Goal: Task Accomplishment & Management: Manage account settings

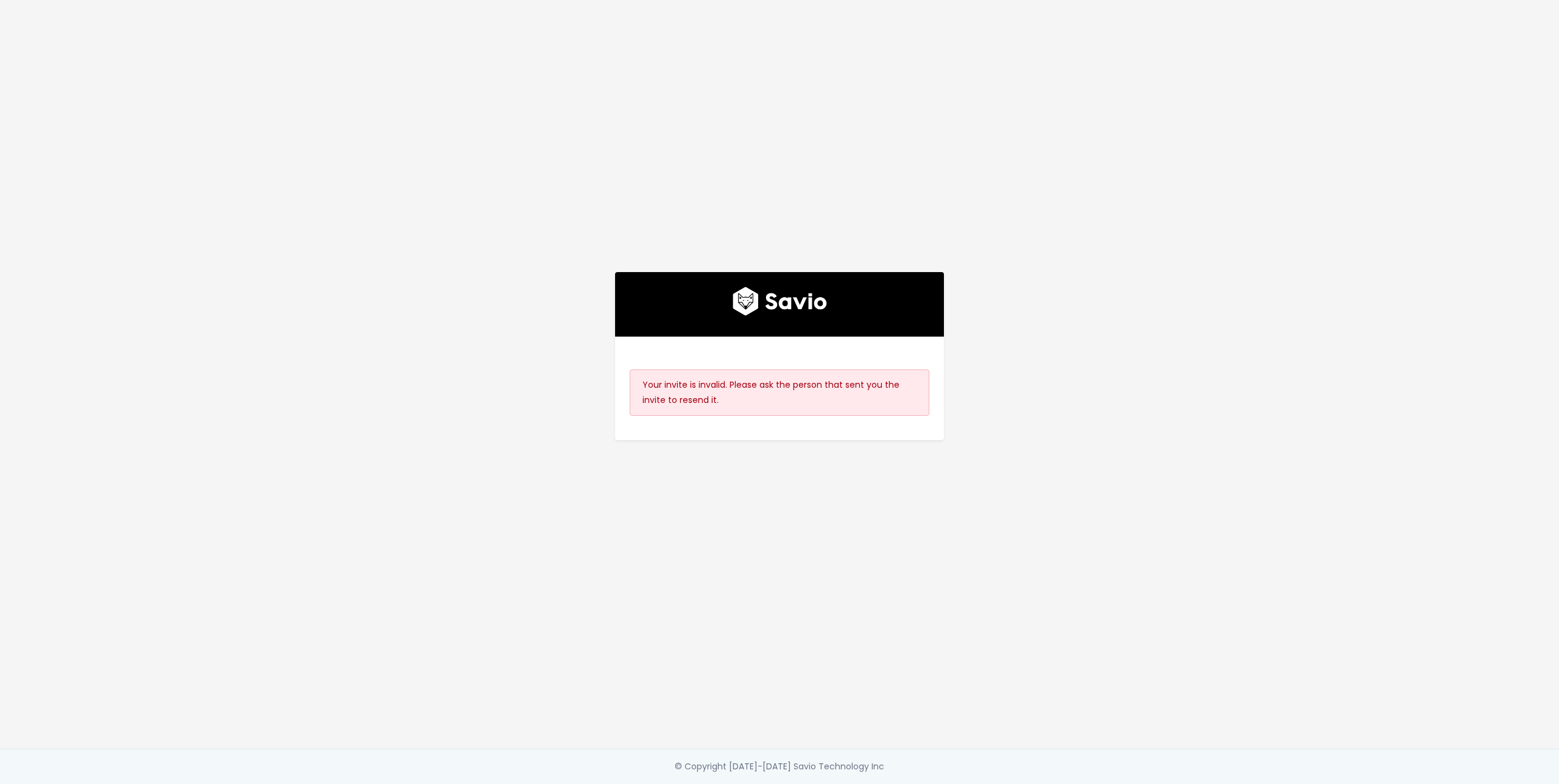
click at [772, 369] on div "Your invite is invalid. Please ask the person that sent you the invite to resen…" at bounding box center [779, 392] width 300 height 46
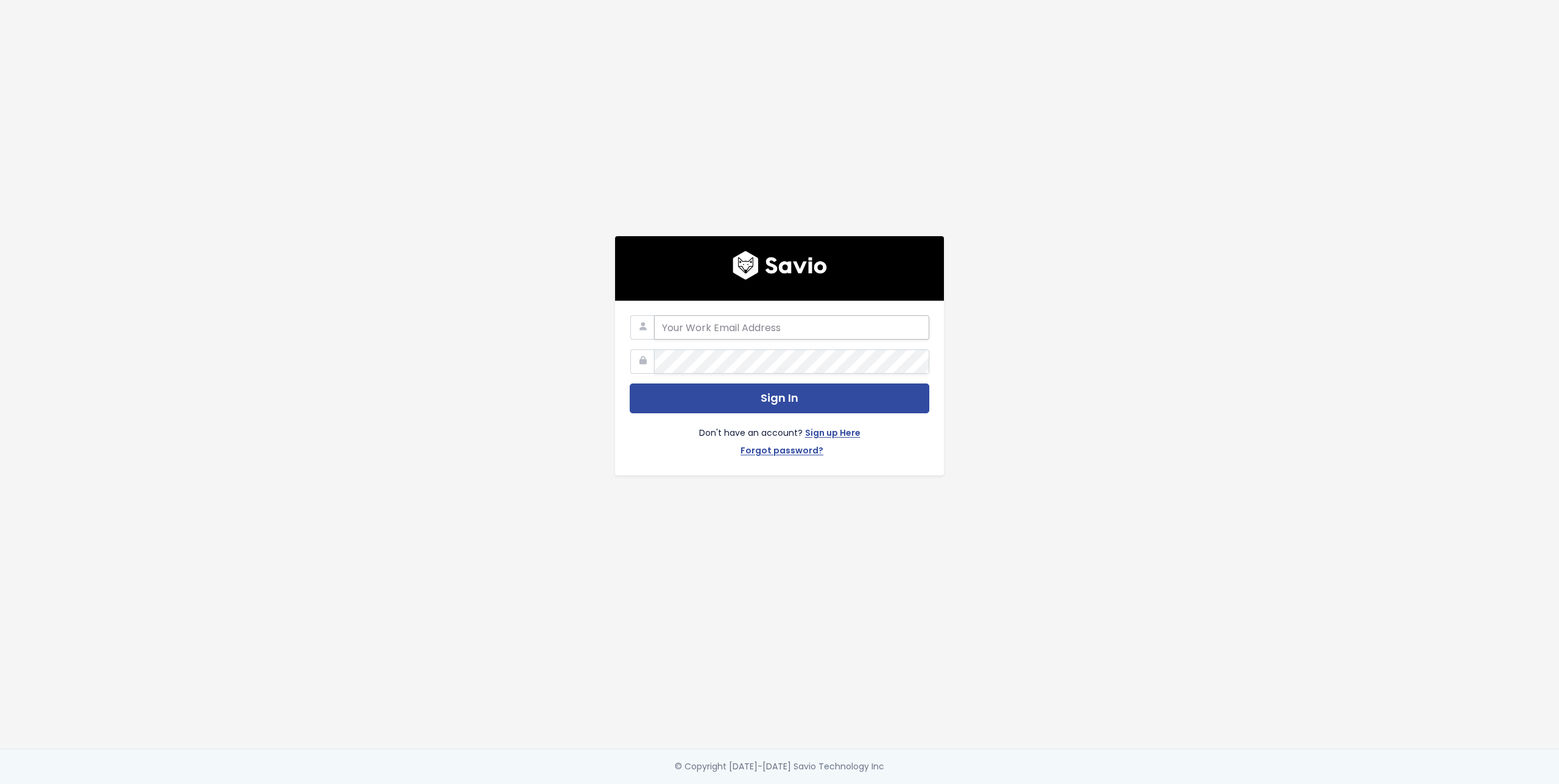
click at [741, 326] on input "email" at bounding box center [791, 327] width 275 height 24
click at [913, 784] on com-1password-button at bounding box center [780, 784] width 1559 height 0
click at [827, 327] on input "email" at bounding box center [791, 327] width 275 height 24
type input "chris@bunny.net"
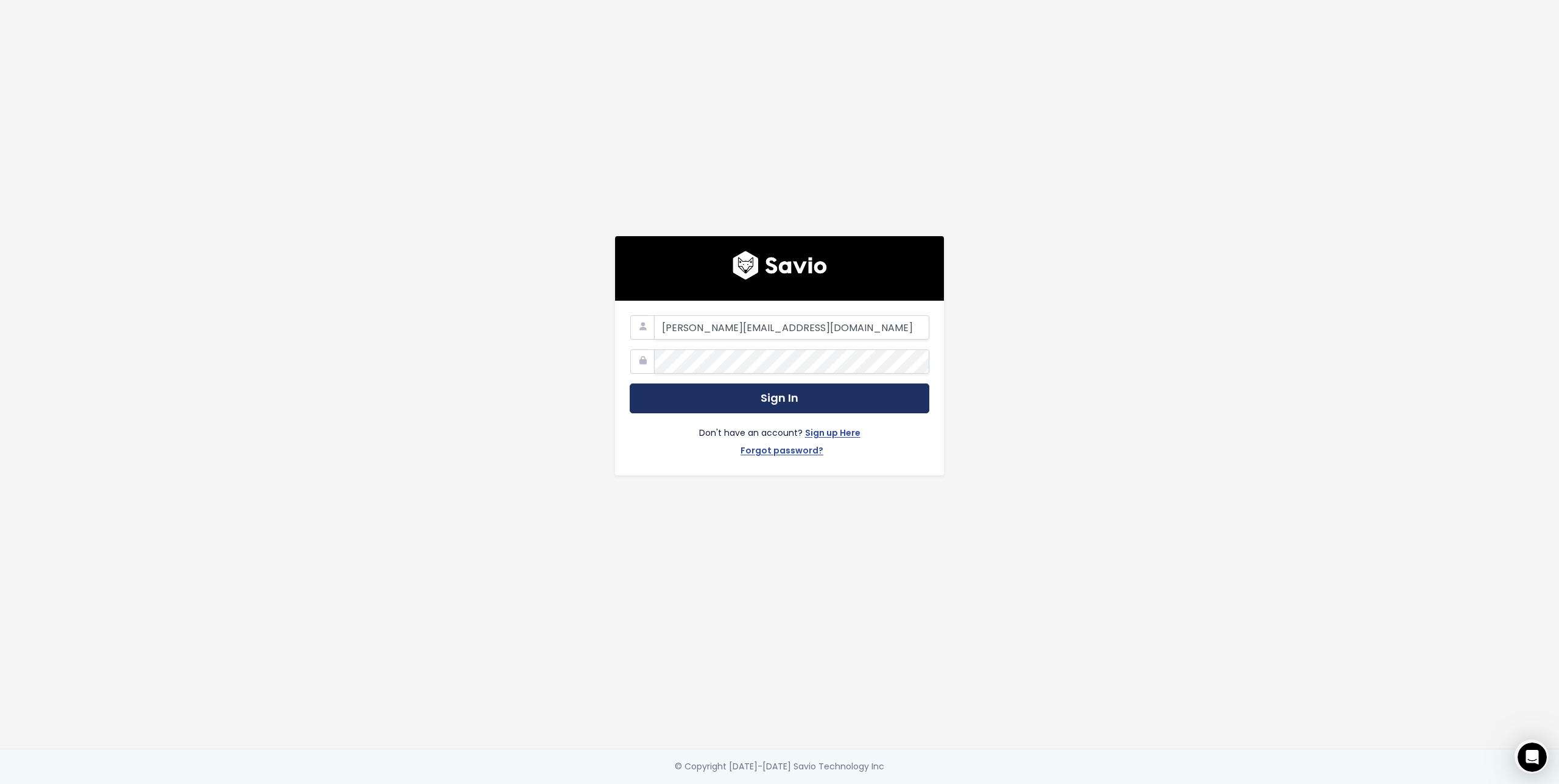
click at [899, 393] on button "Sign In" at bounding box center [779, 398] width 300 height 30
click at [808, 448] on link "Forgot password?" at bounding box center [781, 453] width 82 height 18
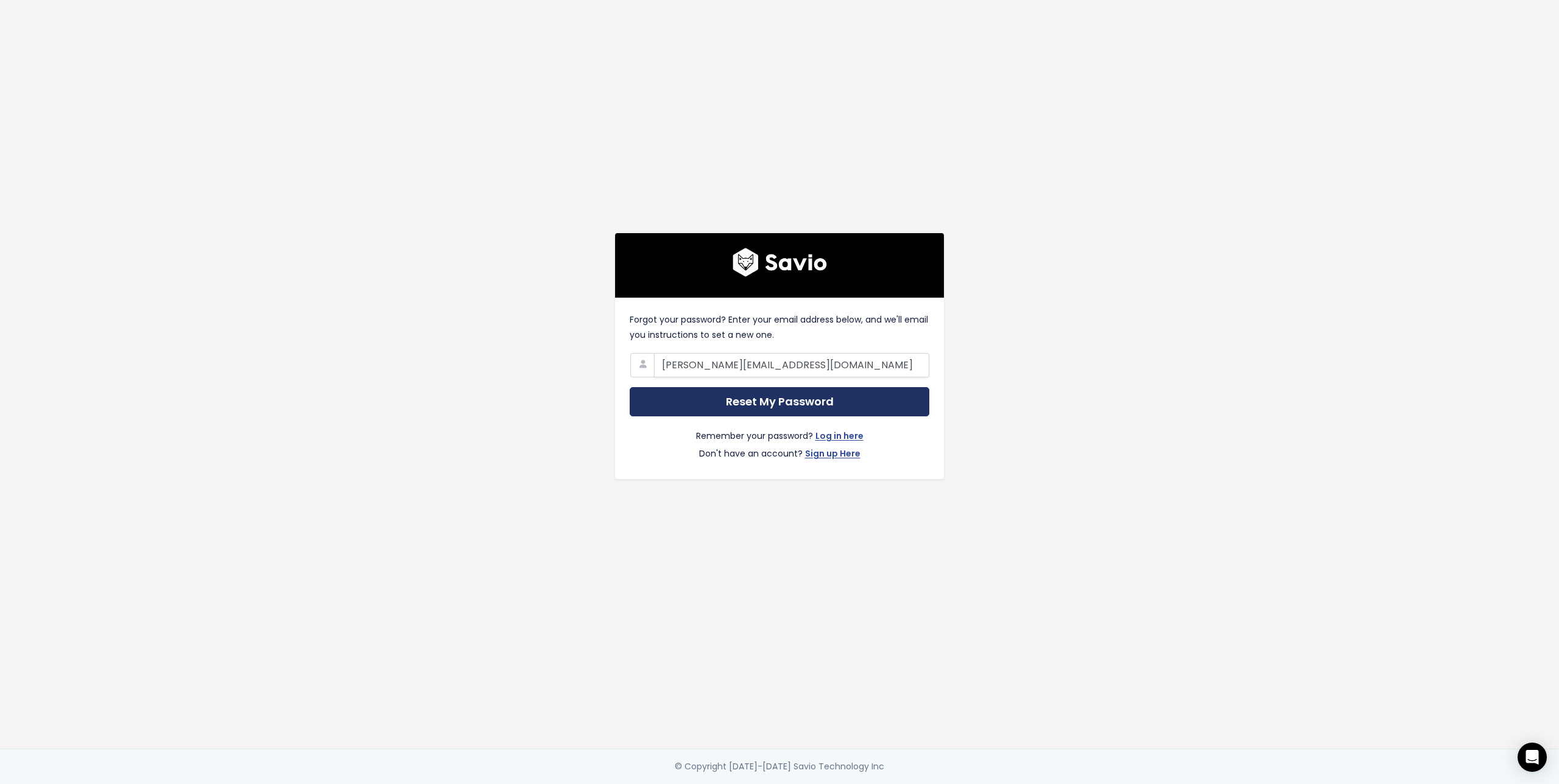
type input "chris@bunny.net"
click at [864, 401] on input "Reset My Password" at bounding box center [779, 402] width 300 height 30
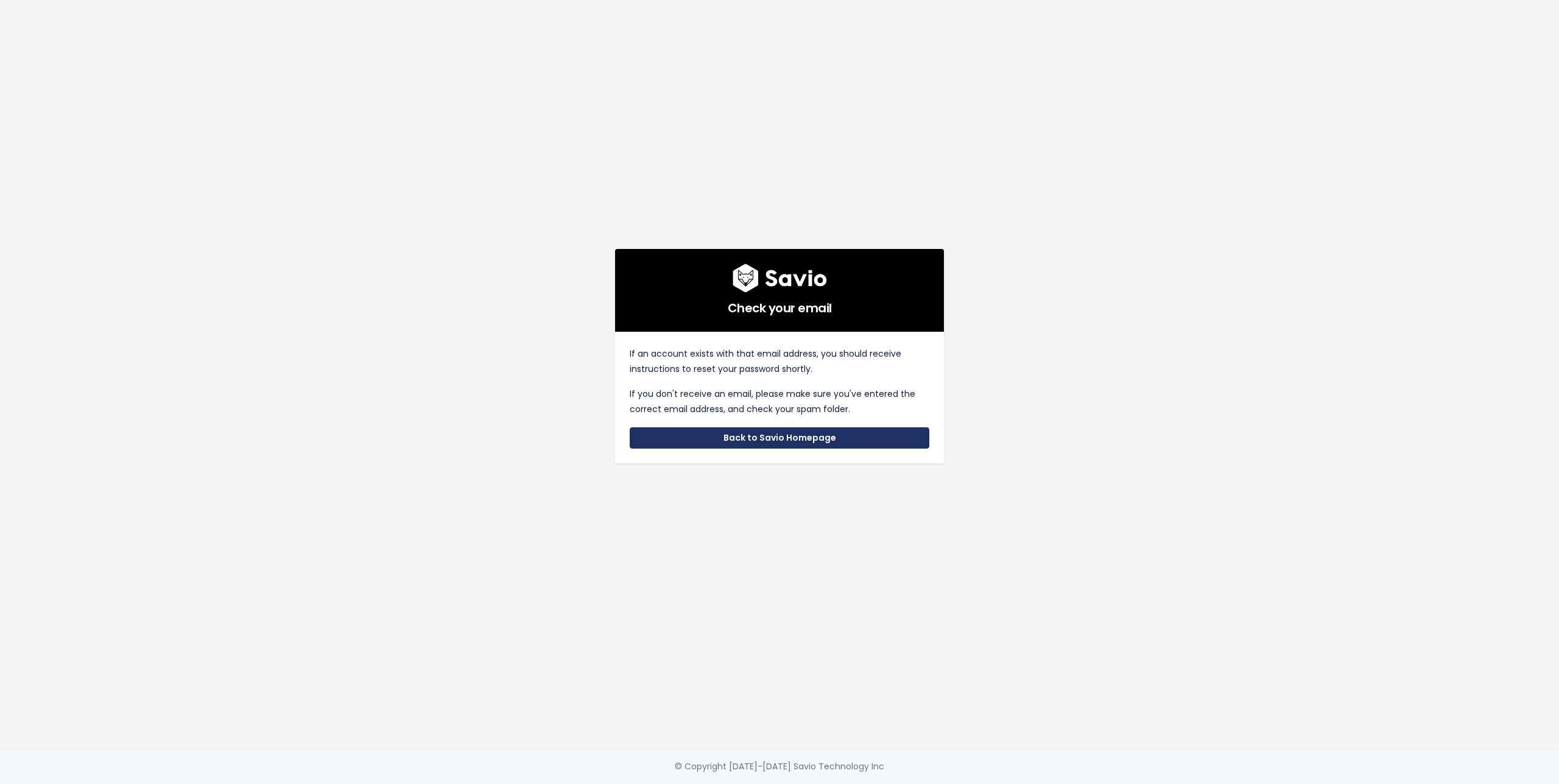
drag, startPoint x: 791, startPoint y: 442, endPoint x: 815, endPoint y: 281, distance: 162.8
click at [791, 442] on link "Back to Savio Homepage" at bounding box center [779, 438] width 300 height 22
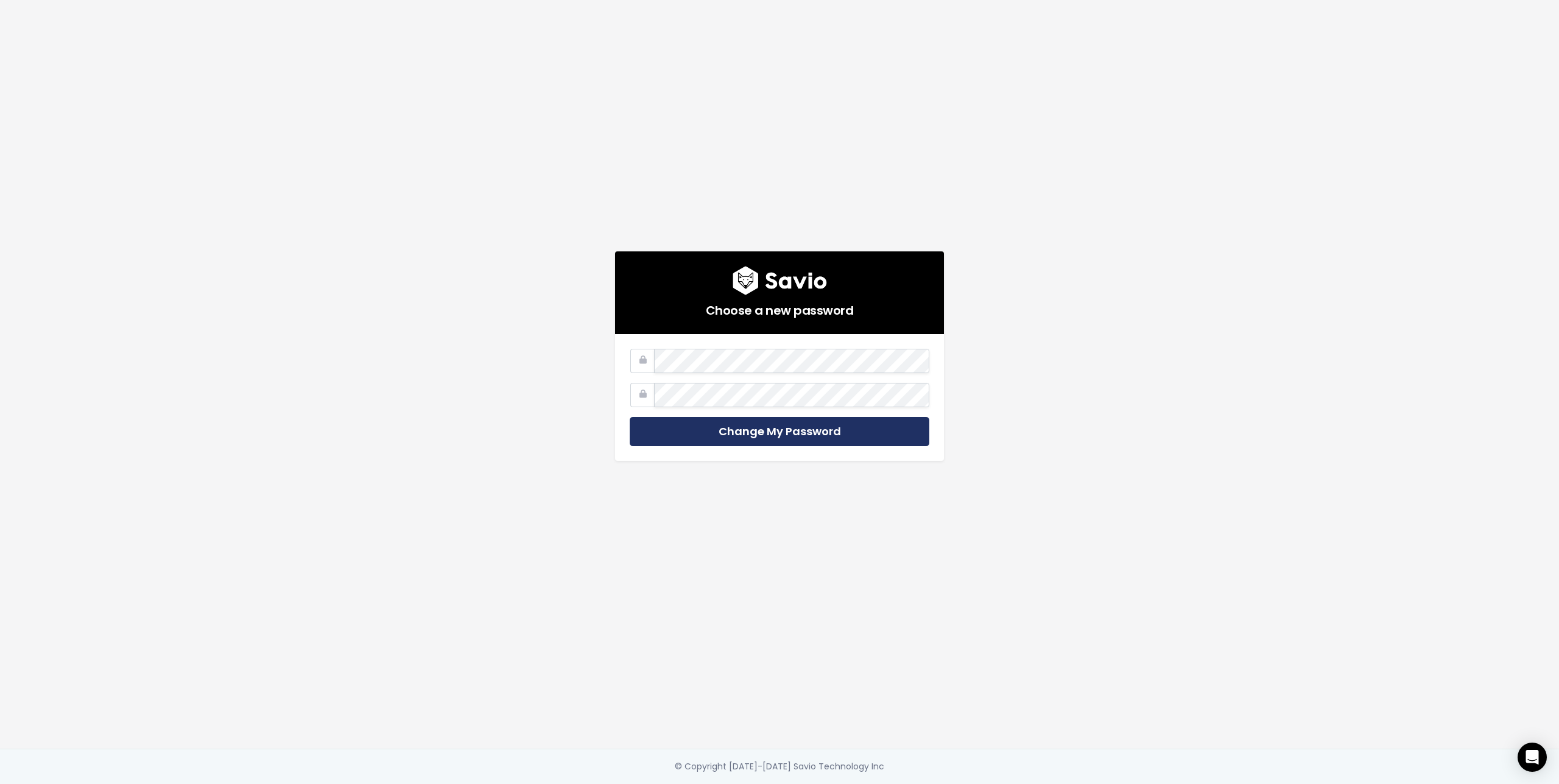
click at [792, 425] on input "Change My Password" at bounding box center [779, 432] width 300 height 30
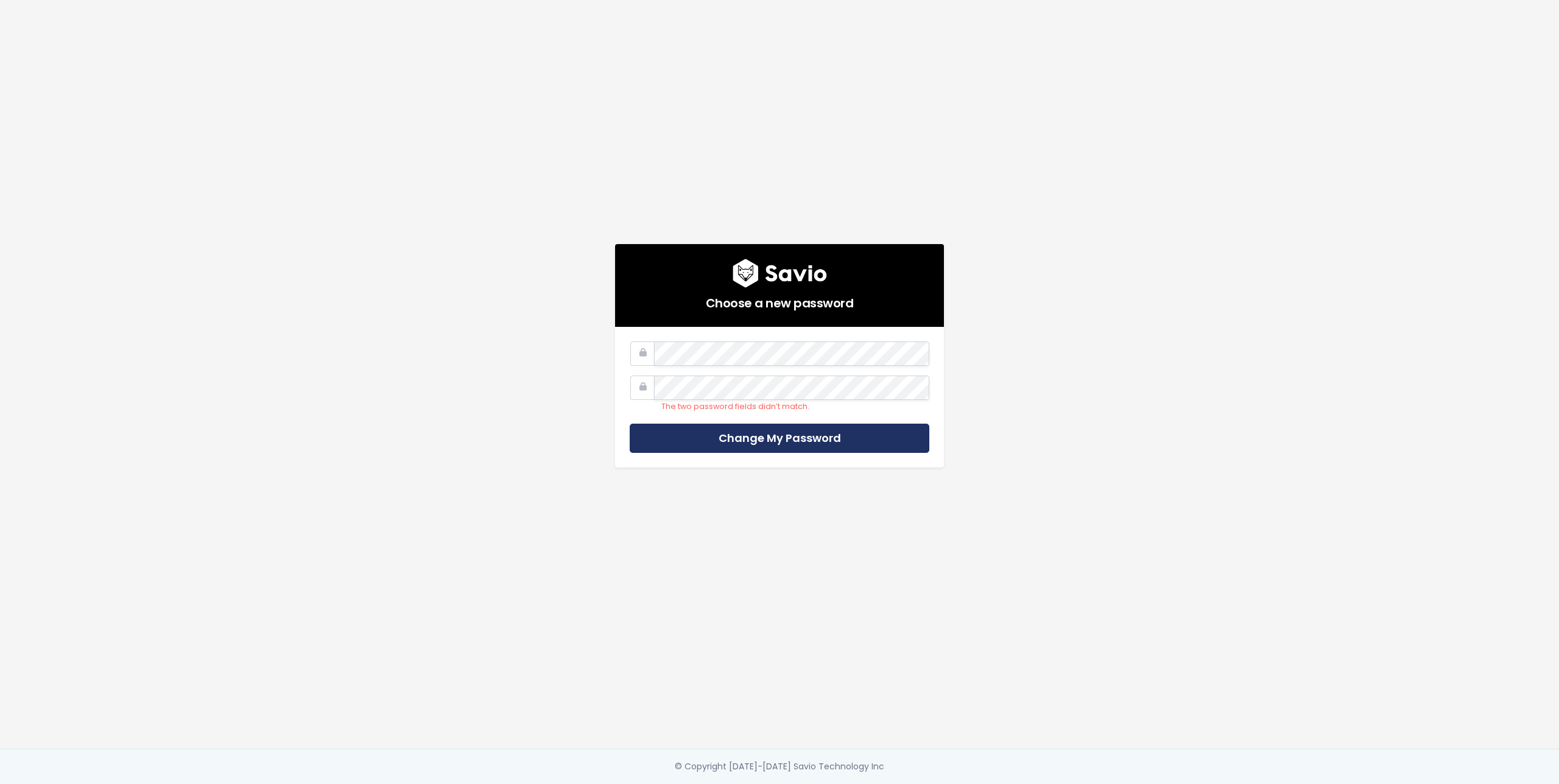
click at [802, 436] on input "Change My Password" at bounding box center [779, 438] width 300 height 30
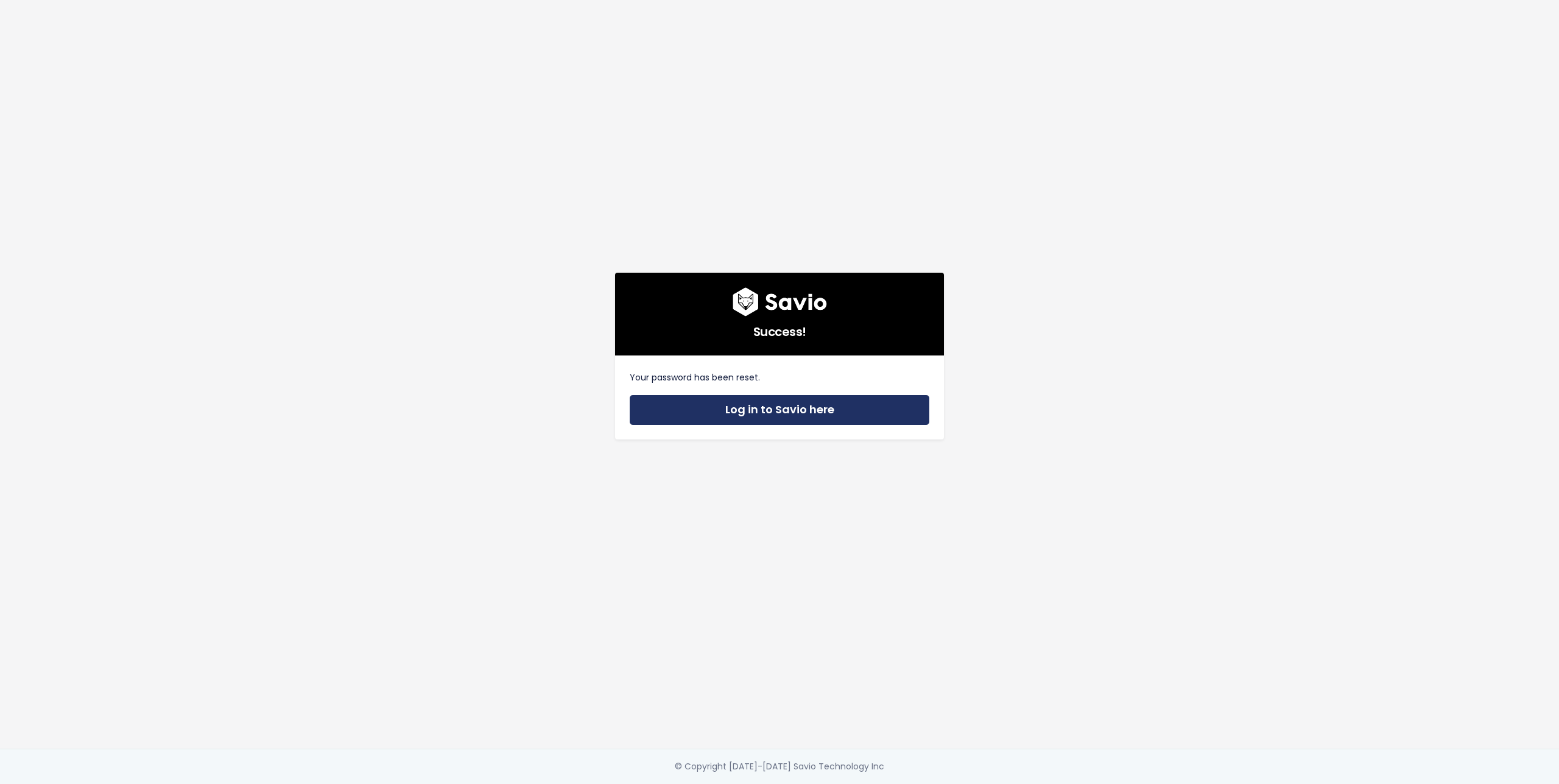
click at [789, 409] on link "Log in to Savio here" at bounding box center [779, 410] width 300 height 30
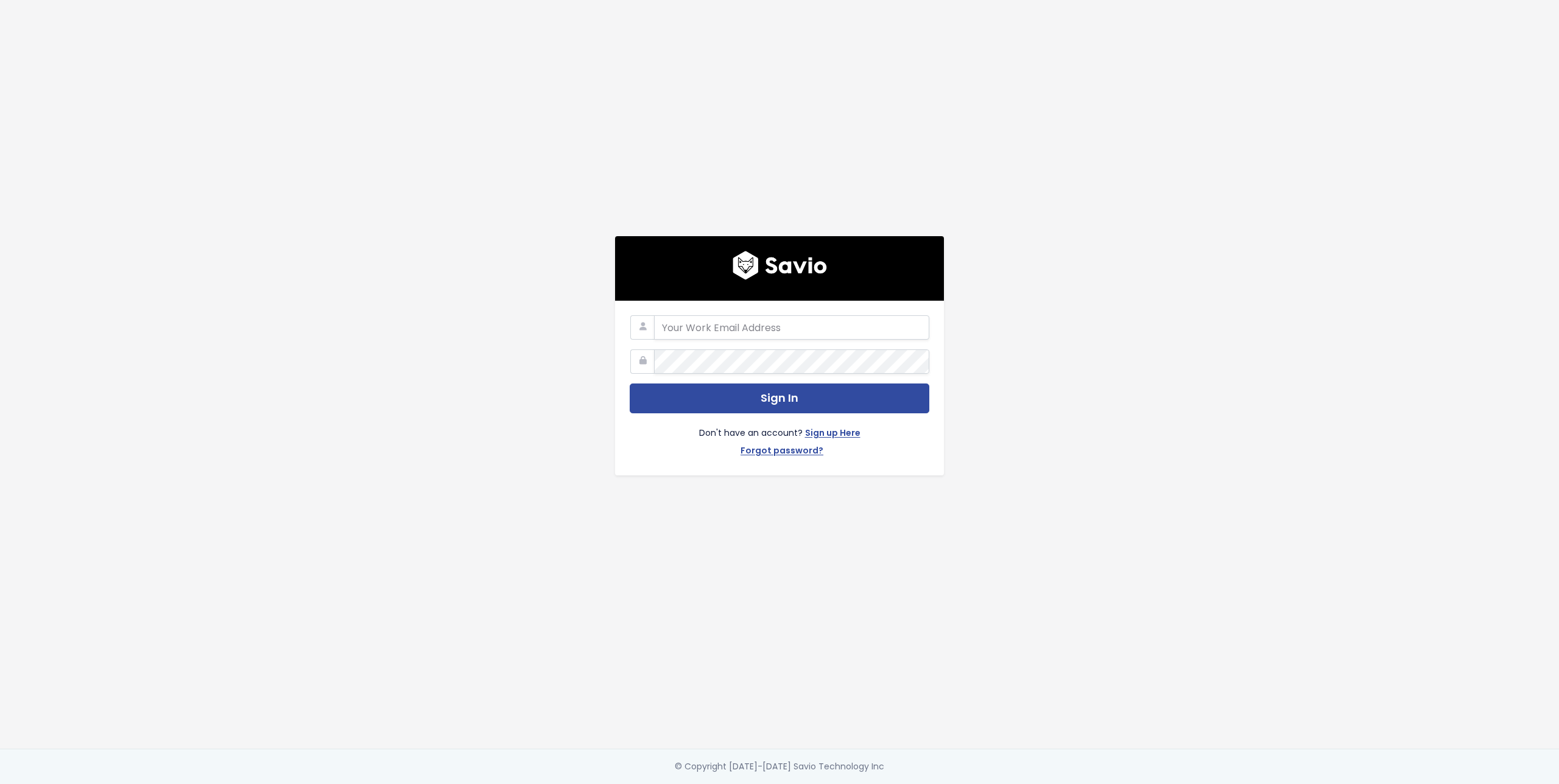
type input "[PERSON_NAME][EMAIL_ADDRESS][DOMAIN_NAME]"
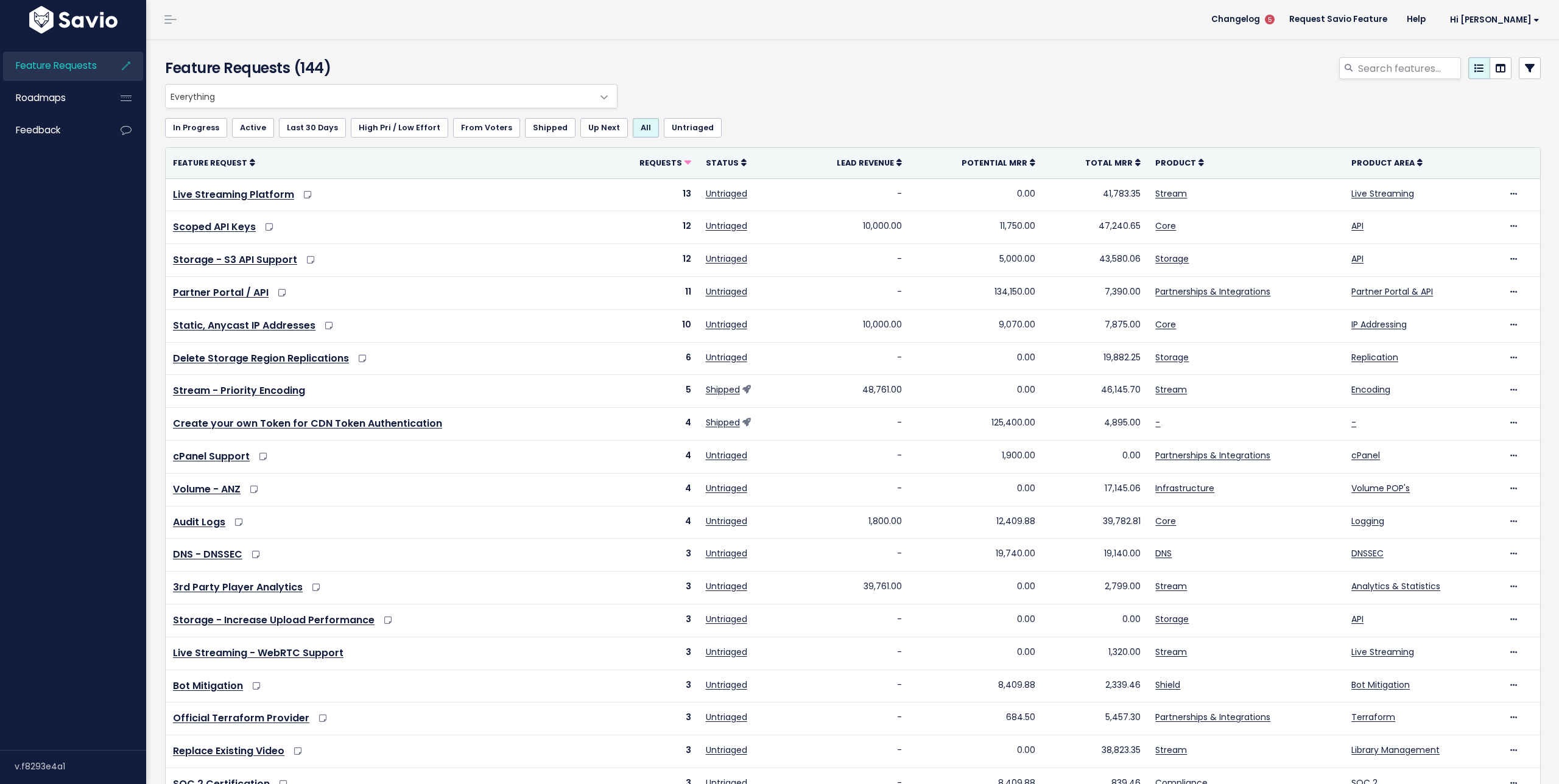
click at [332, 93] on span "Everything" at bounding box center [379, 96] width 427 height 24
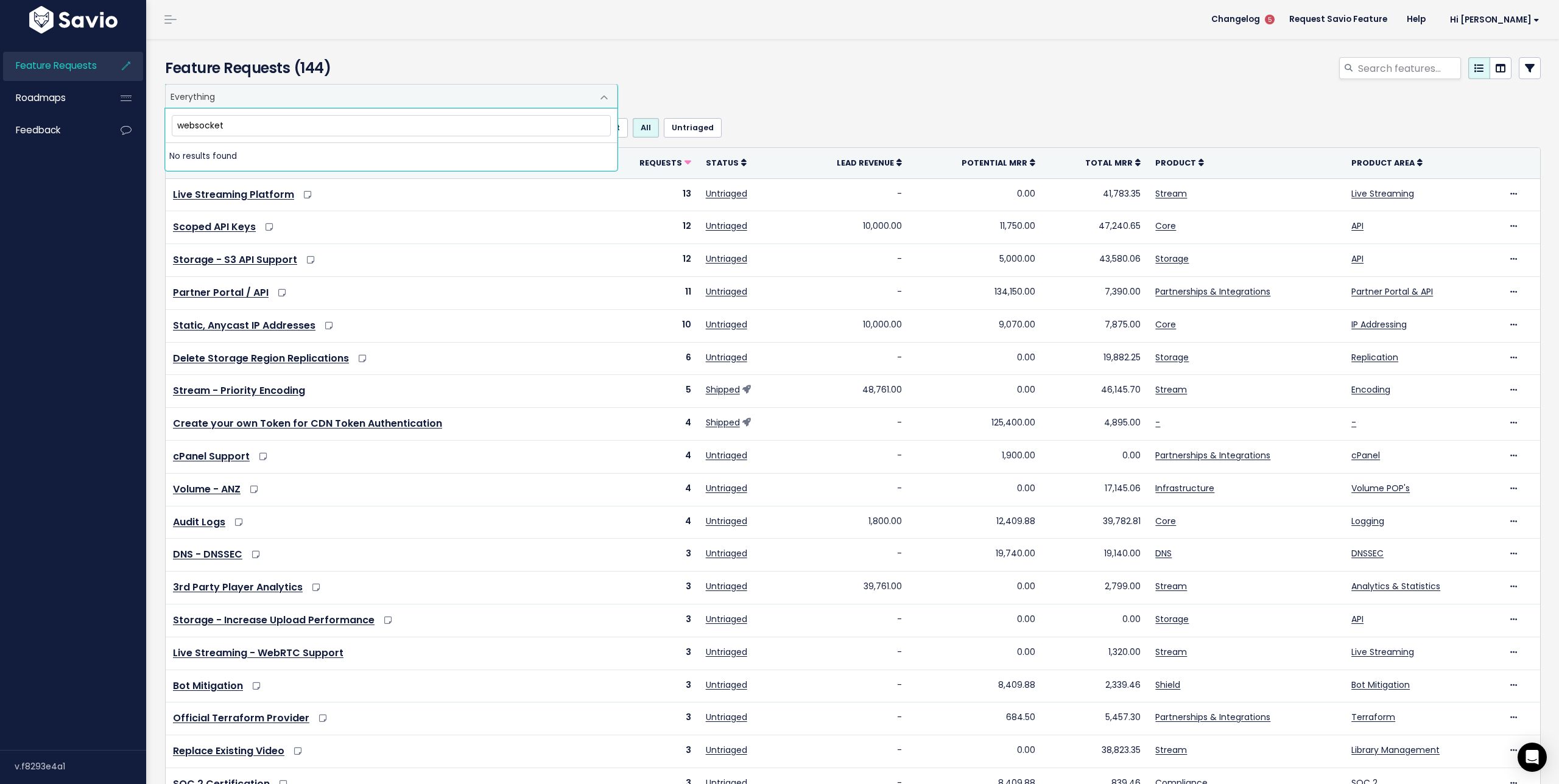
type input "websockets"
click at [444, 81] on div "Feature Requests (144)" at bounding box center [387, 71] width 464 height 27
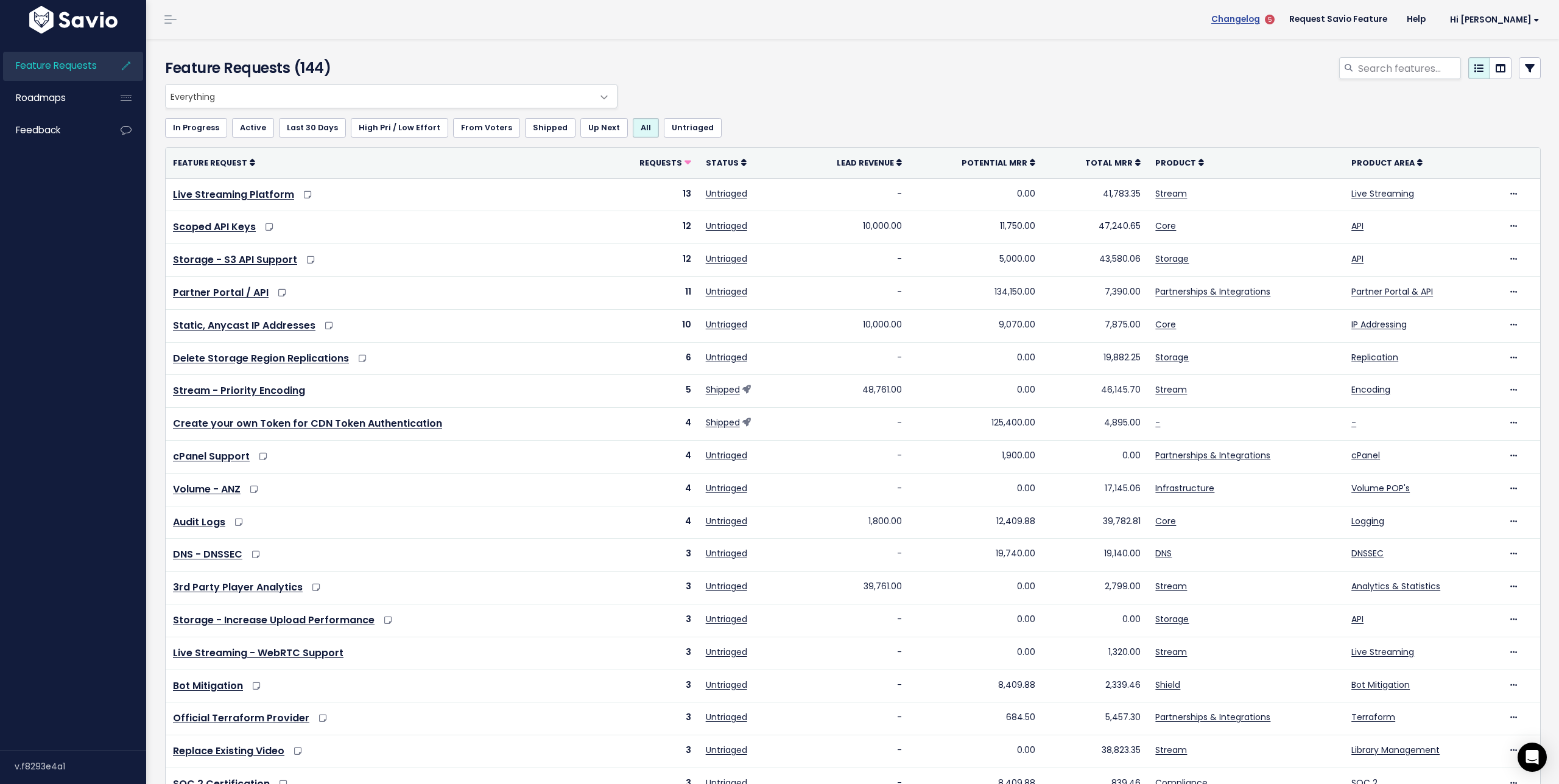
click at [1260, 16] on span "Changelog" at bounding box center [1236, 19] width 49 height 8
